Goal: Check status: Check status

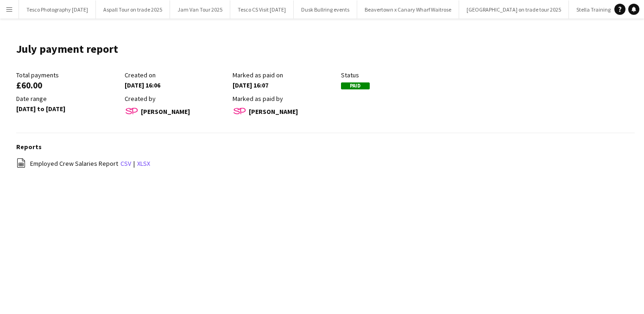
scroll to position [0, 127]
click at [7, 8] on app-icon "Menu" at bounding box center [9, 9] width 7 height 7
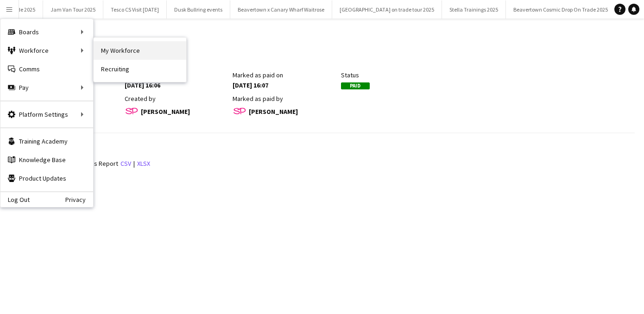
click at [133, 52] on link "My Workforce" at bounding box center [140, 50] width 93 height 19
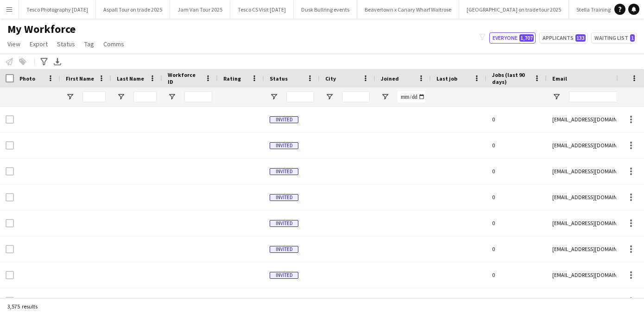
type input "******"
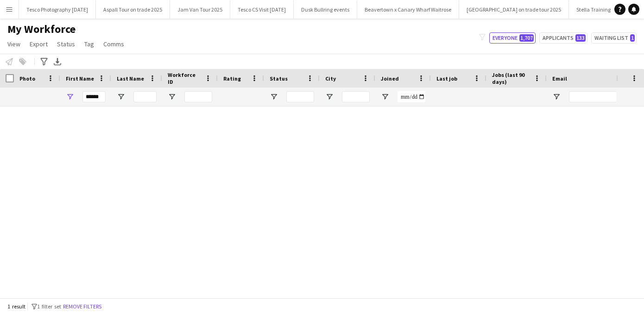
click at [9, 9] on app-icon "Menu" at bounding box center [9, 9] width 7 height 7
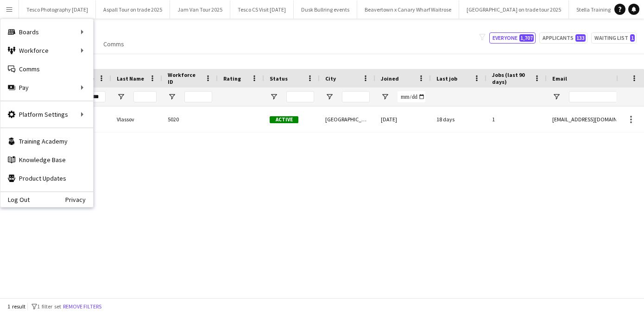
click at [108, 169] on div "[PERSON_NAME] 5020 Active [GEOGRAPHIC_DATA] [DATE] 18 days 1 [EMAIL_ADDRESS][DO…" at bounding box center [308, 202] width 617 height 191
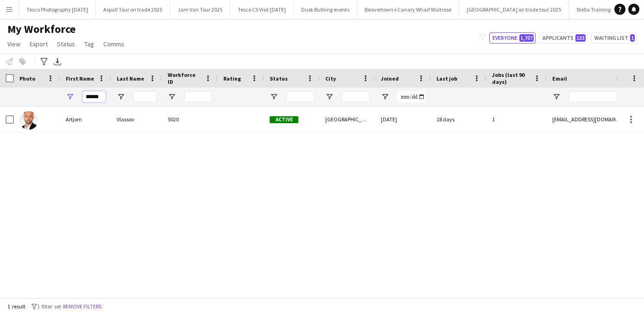
drag, startPoint x: 103, startPoint y: 96, endPoint x: 34, endPoint y: 78, distance: 71.3
click at [36, 81] on div "Workforce Details Photo First Name" at bounding box center [502, 88] width 1005 height 38
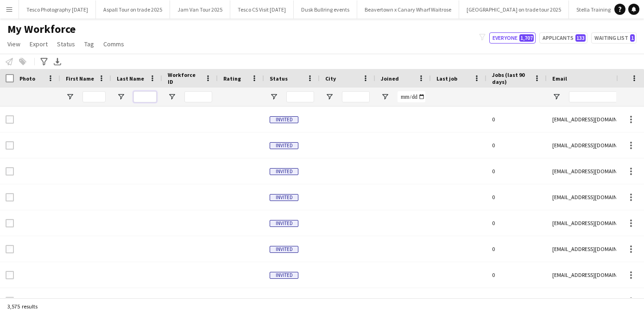
click at [144, 94] on input "Last Name Filter Input" at bounding box center [145, 96] width 23 height 11
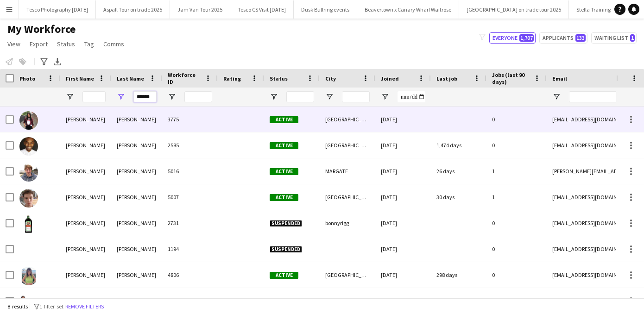
type input "******"
drag, startPoint x: 139, startPoint y: 114, endPoint x: 125, endPoint y: 197, distance: 84.7
click at [125, 197] on div "[PERSON_NAME]" at bounding box center [136, 197] width 51 height 25
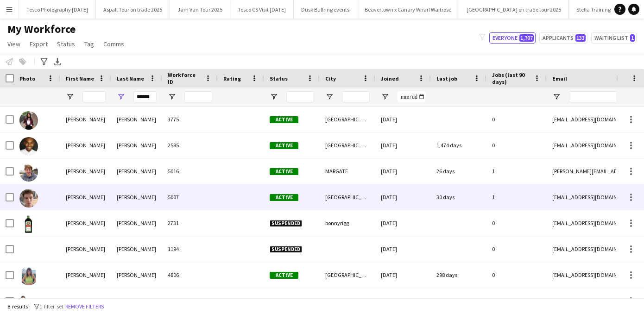
click at [125, 197] on div "[PERSON_NAME]" at bounding box center [136, 197] width 51 height 25
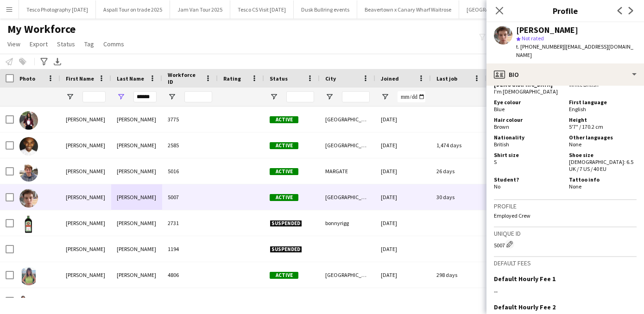
scroll to position [559, 0]
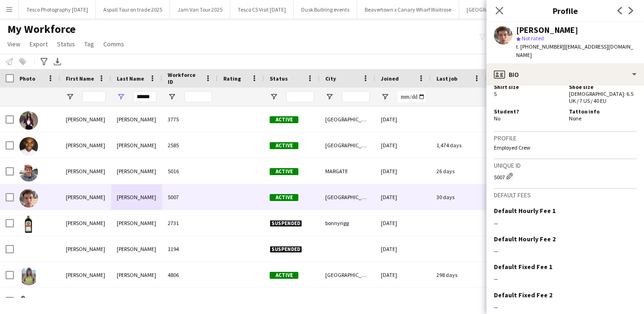
drag, startPoint x: 592, startPoint y: 260, endPoint x: 582, endPoint y: 334, distance: 74.3
click at [582, 314] on html "Menu Boards Boards Boards All jobs Status Workforce Workforce My Workforce Recr…" at bounding box center [322, 157] width 644 height 314
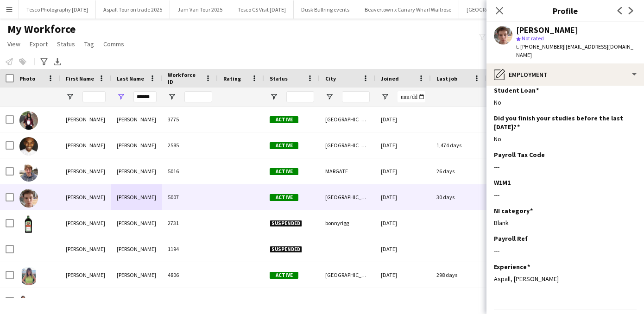
scroll to position [106, 0]
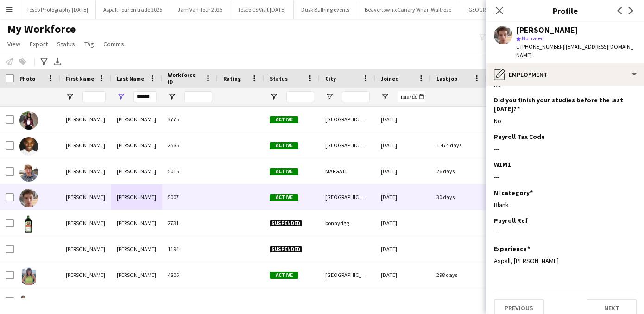
drag, startPoint x: 579, startPoint y: 282, endPoint x: 580, endPoint y: 344, distance: 61.2
click at [580, 314] on html "Menu Boards Boards Boards All jobs Status Workforce Workforce My Workforce Recr…" at bounding box center [322, 157] width 644 height 314
click at [604, 299] on button "Next" at bounding box center [612, 308] width 50 height 19
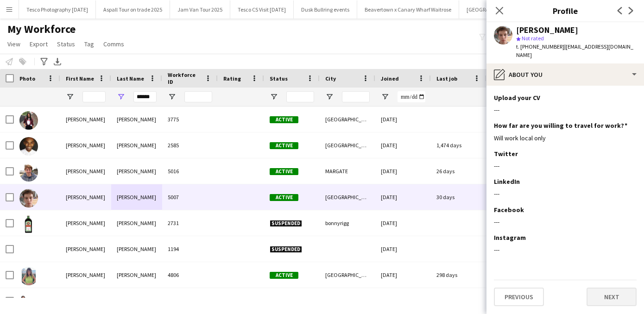
scroll to position [0, 0]
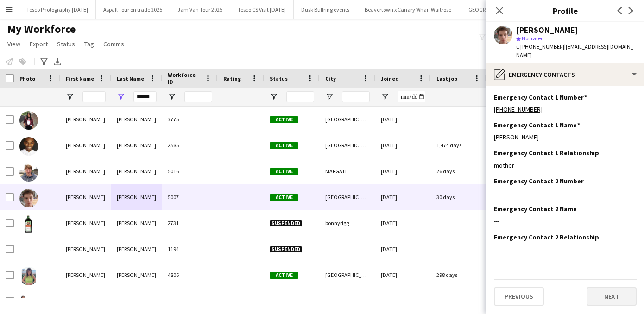
click at [598, 287] on button "Next" at bounding box center [612, 296] width 50 height 19
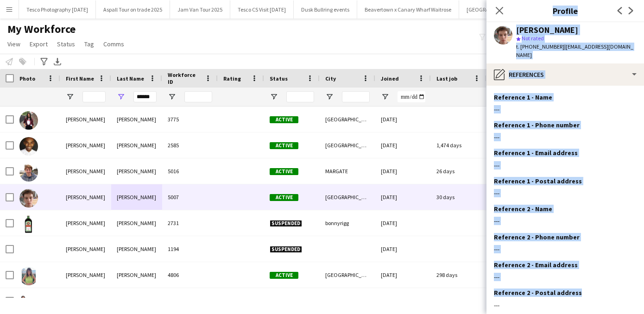
scroll to position [45, 0]
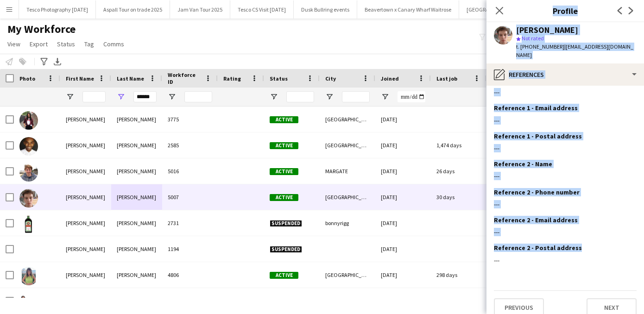
drag, startPoint x: 590, startPoint y: 287, endPoint x: 590, endPoint y: 342, distance: 54.7
click at [590, 314] on html "Menu Boards Boards Boards All jobs Status Workforce Workforce My Workforce Recr…" at bounding box center [322, 157] width 644 height 314
click at [612, 299] on button "Next" at bounding box center [612, 308] width 50 height 19
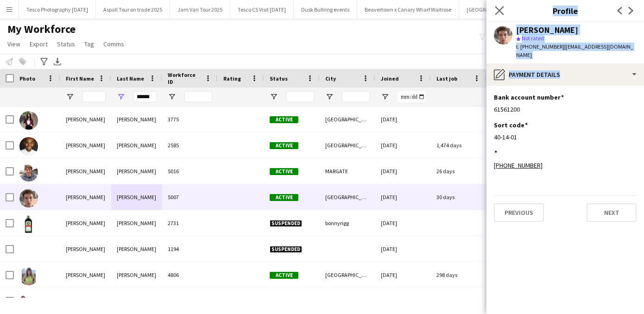
click at [499, 6] on app-icon "Close pop-in" at bounding box center [499, 10] width 13 height 13
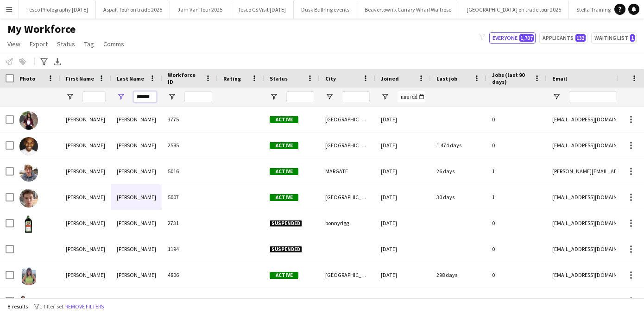
drag, startPoint x: 155, startPoint y: 98, endPoint x: 106, endPoint y: 93, distance: 49.0
click at [106, 93] on div "******" at bounding box center [502, 97] width 1005 height 19
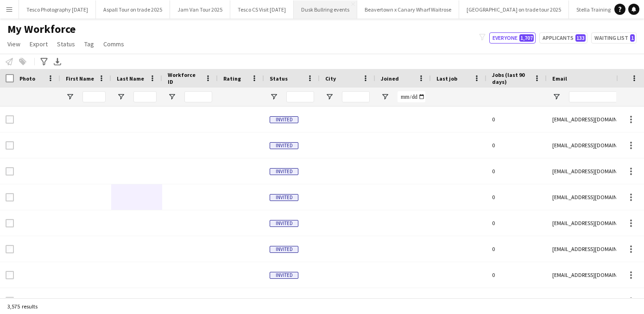
click at [344, 10] on button "Dusk Bullring events Close" at bounding box center [326, 9] width 64 height 18
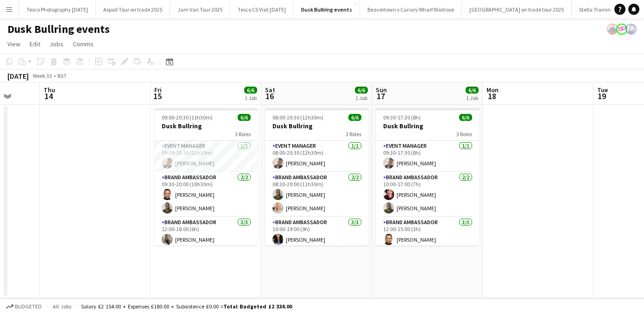
scroll to position [0, 337]
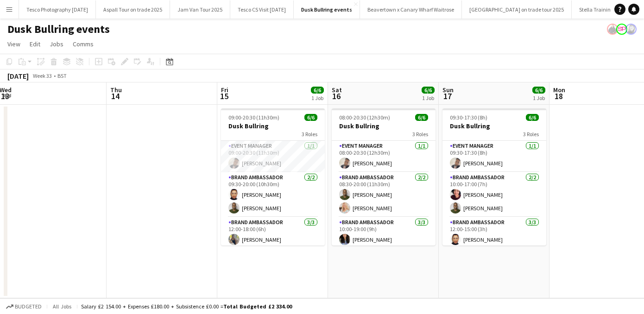
drag, startPoint x: 515, startPoint y: 288, endPoint x: 179, endPoint y: 268, distance: 336.7
click at [178, 268] on app-calendar-viewport "Sun 10 Mon 11 Tue 12 Wed 13 Thu 14 Fri 15 6/6 1 Job Sat 16 6/6 1 Job Sun 17 6/6…" at bounding box center [322, 191] width 644 height 216
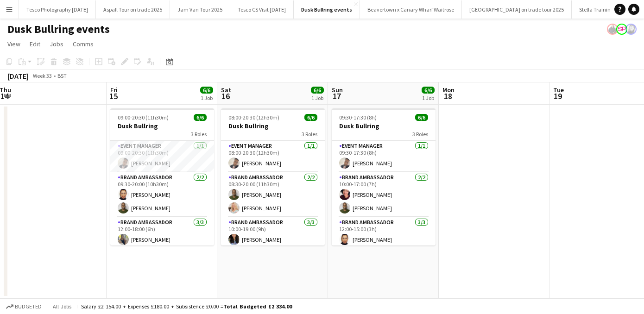
scroll to position [30, 0]
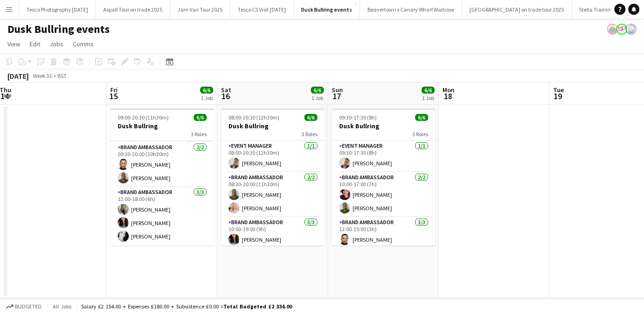
drag, startPoint x: 210, startPoint y: 202, endPoint x: 210, endPoint y: 291, distance: 89.0
click at [210, 291] on app-date-cell "09:00-20:30 (11h30m) 6/6 Dusk Bullring 3 Roles Event Manager [DATE] 09:00-20:30…" at bounding box center [162, 202] width 111 height 194
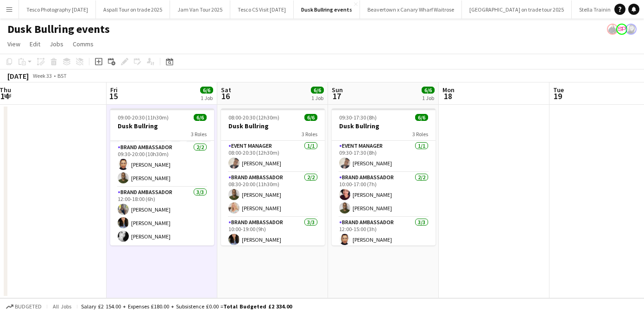
click at [292, 294] on app-date-cell "08:00-20:30 (12h30m) 6/6 Dusk Bullring 3 Roles Event Manager [DATE] 08:00-20:30…" at bounding box center [272, 202] width 111 height 194
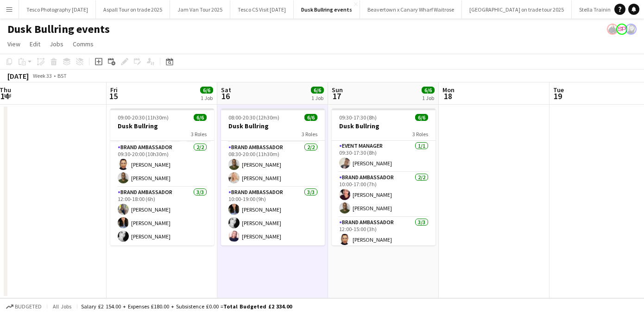
drag, startPoint x: 321, startPoint y: 197, endPoint x: 321, endPoint y: 292, distance: 94.6
click at [321, 293] on app-date-cell "08:00-20:30 (12h30m) 6/6 Dusk Bullring 3 Roles Event Manager [DATE] 08:00-20:30…" at bounding box center [272, 202] width 111 height 194
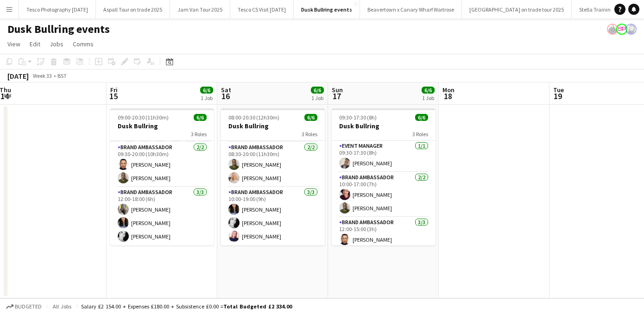
drag, startPoint x: 432, startPoint y: 203, endPoint x: 432, endPoint y: 331, distance: 128.4
click at [432, 314] on html "Menu Boards Boards Boards All jobs Status Workforce Workforce My Workforce Recr…" at bounding box center [322, 157] width 644 height 314
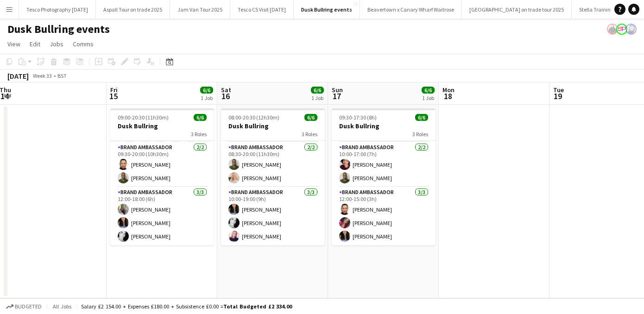
click at [9, 8] on app-icon "Menu" at bounding box center [9, 9] width 7 height 7
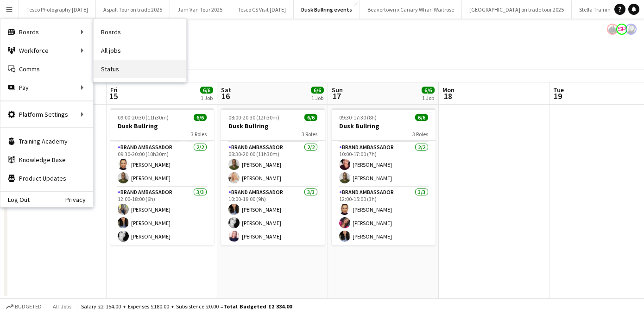
click at [121, 70] on link "Status" at bounding box center [140, 69] width 93 height 19
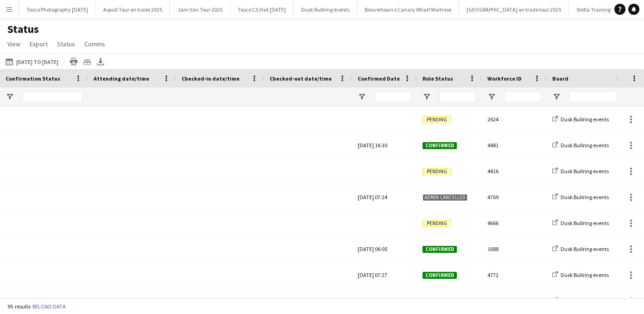
scroll to position [0, 326]
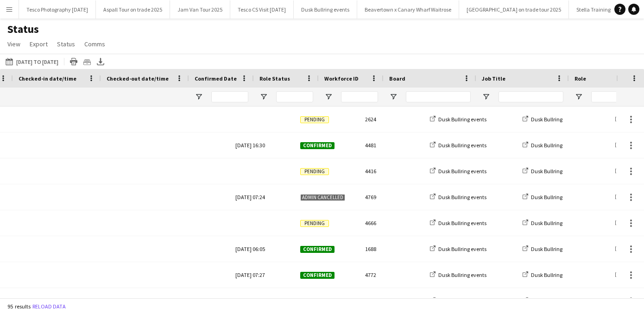
drag, startPoint x: 490, startPoint y: 99, endPoint x: 646, endPoint y: 80, distance: 157.8
click at [644, 80] on html "Menu Boards Boards Boards All jobs Status Workforce Workforce My Workforce Recr…" at bounding box center [322, 157] width 644 height 314
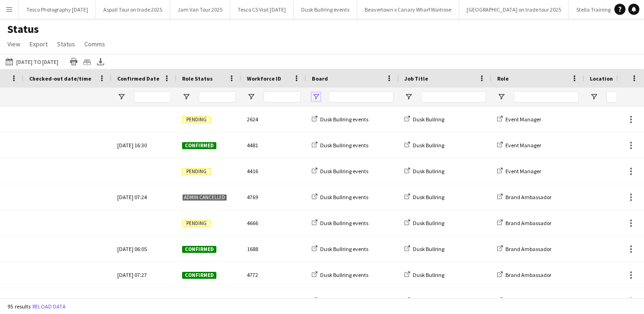
click at [316, 94] on span "Open Filter Menu" at bounding box center [316, 97] width 8 height 8
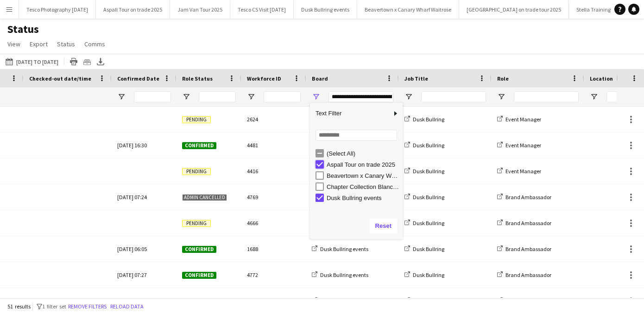
type input "**********"
click at [185, 94] on span "Open Filter Menu" at bounding box center [186, 97] width 8 height 8
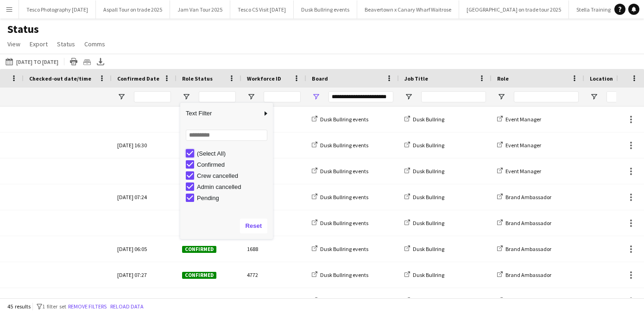
type input "***"
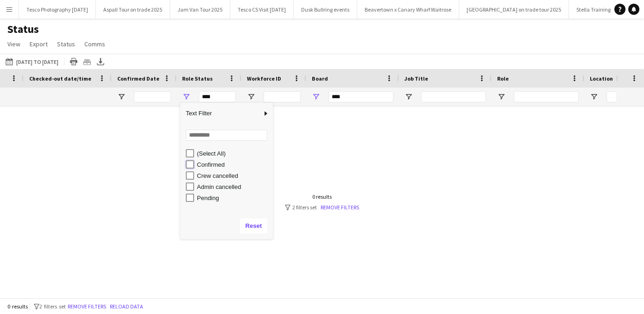
type input "**********"
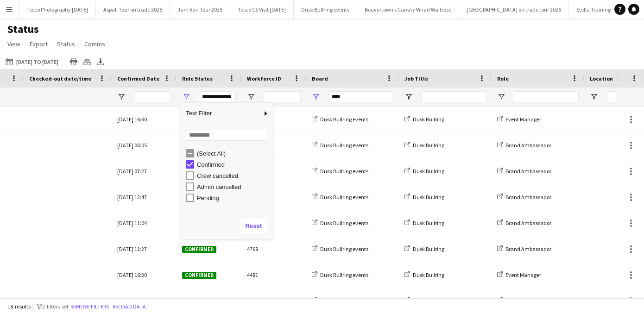
type input "**********"
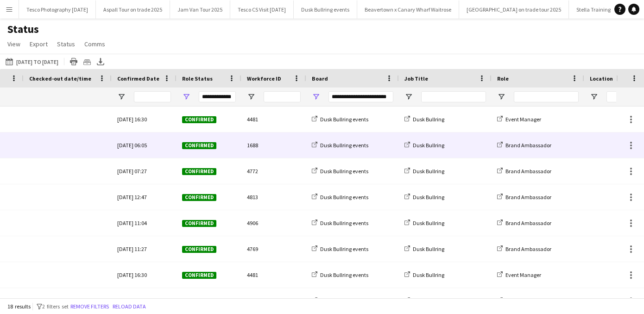
click at [297, 151] on div "1688" at bounding box center [274, 145] width 65 height 25
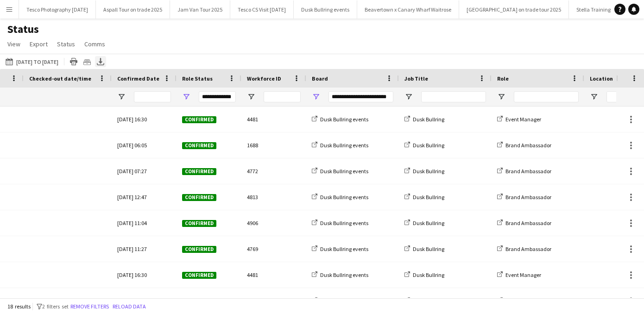
click at [102, 61] on icon at bounding box center [101, 61] width 4 height 6
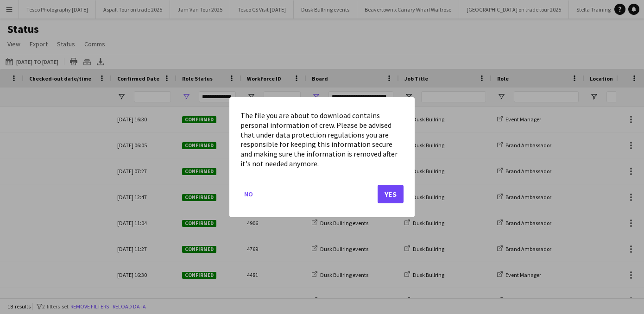
click at [391, 194] on button "Yes" at bounding box center [391, 194] width 26 height 19
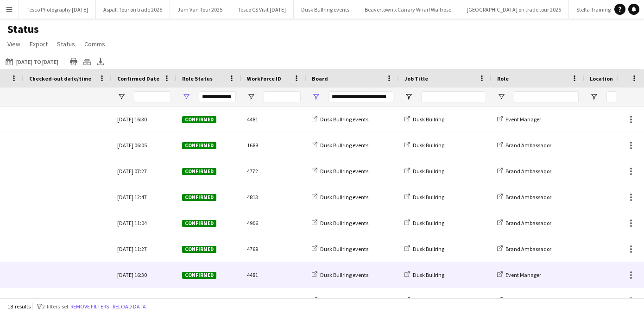
drag, startPoint x: 477, startPoint y: 20, endPoint x: 581, endPoint y: 272, distance: 272.3
click at [581, 272] on div "Event Manager" at bounding box center [538, 274] width 93 height 25
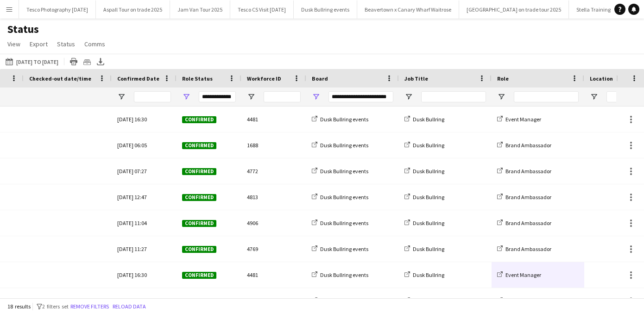
click at [5, 7] on button "Menu" at bounding box center [9, 9] width 19 height 19
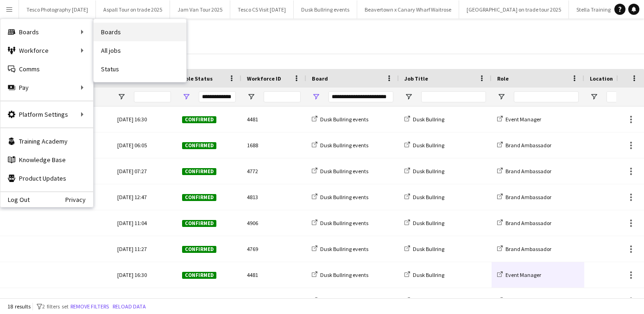
click at [123, 32] on link "Boards" at bounding box center [140, 32] width 93 height 19
